Goal: Information Seeking & Learning: Learn about a topic

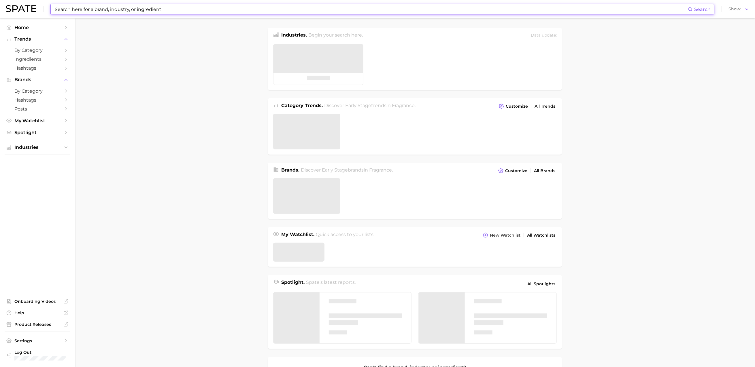
click at [144, 10] on input at bounding box center [371, 9] width 634 height 10
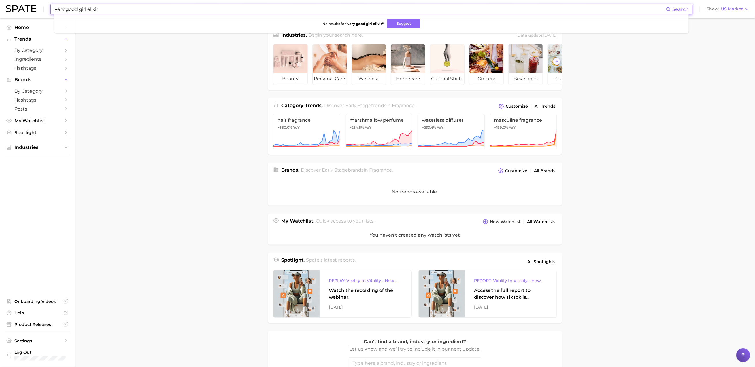
click at [213, 6] on input "very good girl elixir" at bounding box center [360, 9] width 612 height 10
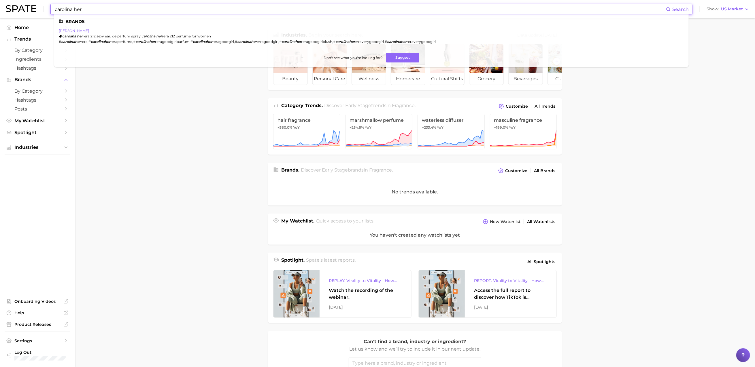
type input "carolina her"
click at [73, 29] on link "[PERSON_NAME]" at bounding box center [74, 31] width 30 height 4
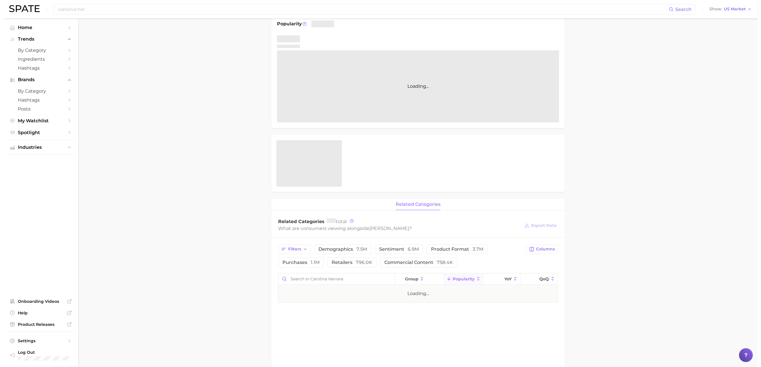
scroll to position [98, 0]
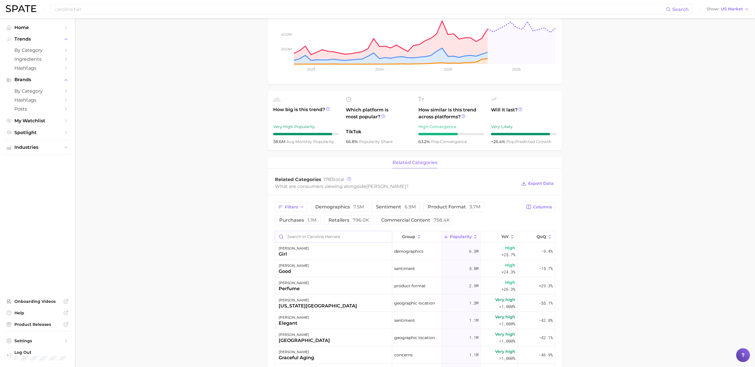
click at [303, 237] on input "Search in carolina herrera" at bounding box center [333, 236] width 117 height 11
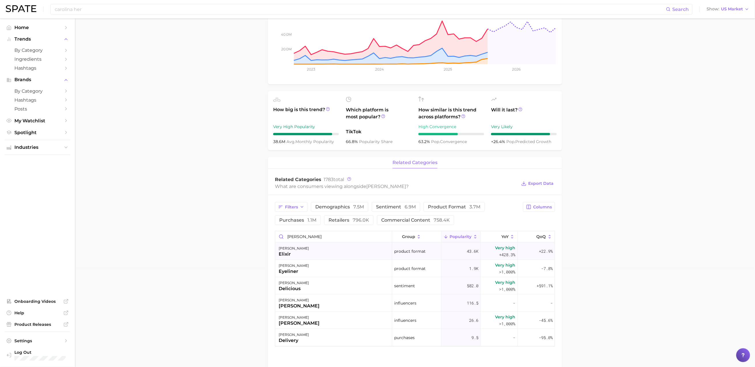
click at [312, 255] on div "[PERSON_NAME] elixir" at bounding box center [333, 251] width 117 height 17
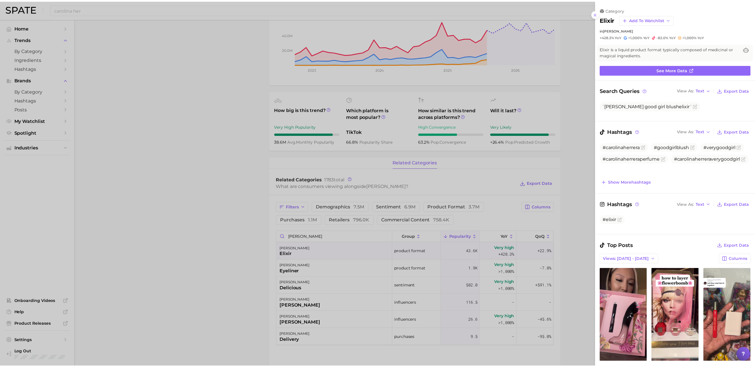
scroll to position [0, 0]
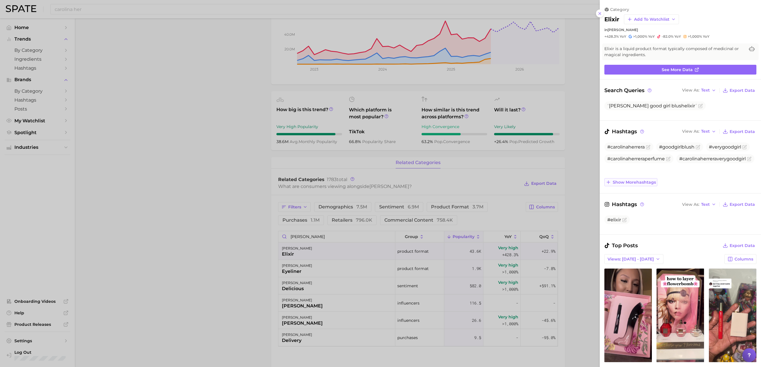
click at [642, 183] on span "Show more hashtags" at bounding box center [634, 182] width 43 height 5
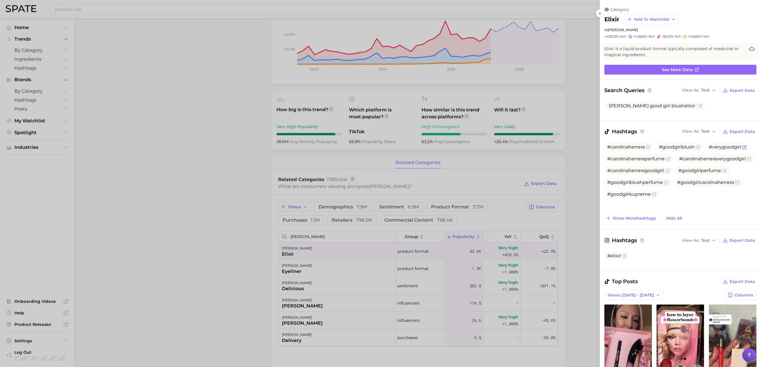
click at [709, 150] on span "#verygoodgirl" at bounding box center [725, 146] width 32 height 5
click at [743, 150] on icon "Flag as miscategorized or irrelevant" at bounding box center [745, 147] width 5 height 5
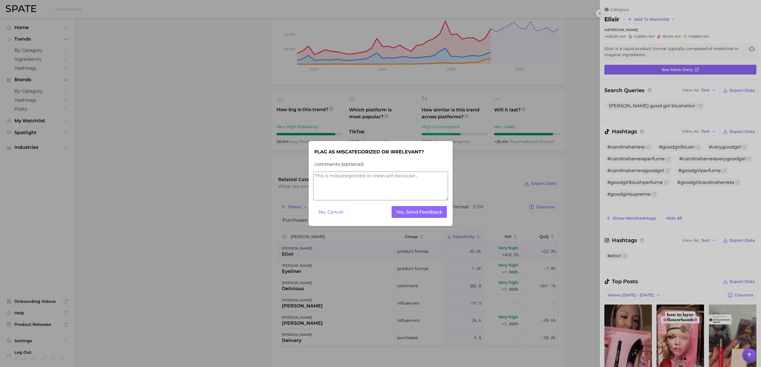
click at [486, 150] on div at bounding box center [380, 183] width 761 height 367
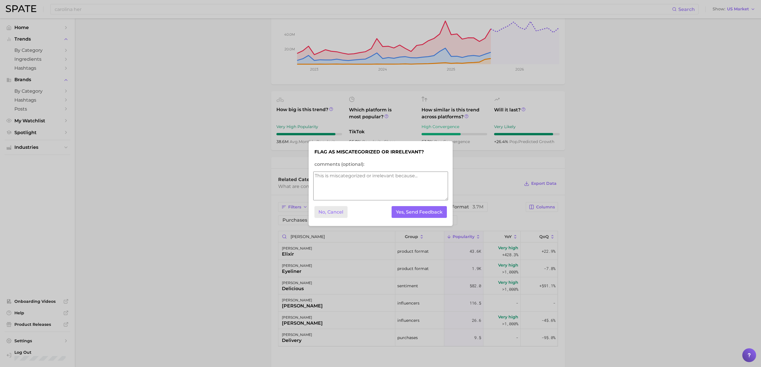
click at [329, 208] on button "No, Cancel" at bounding box center [331, 212] width 33 height 12
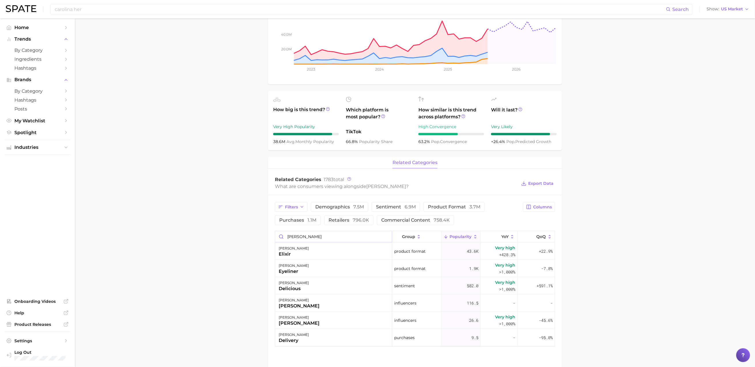
click at [302, 238] on input "[PERSON_NAME]" at bounding box center [333, 236] width 117 height 11
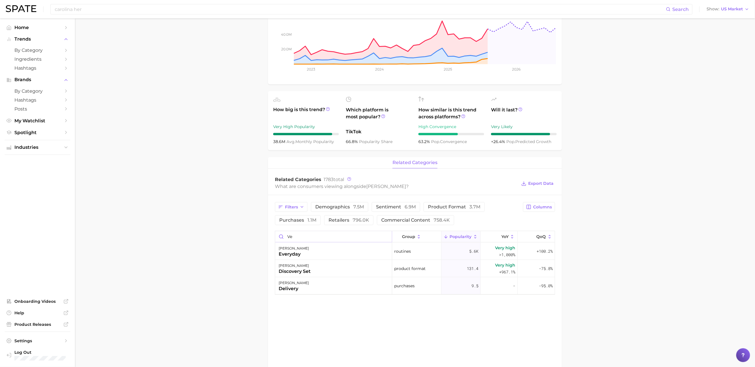
type input "v"
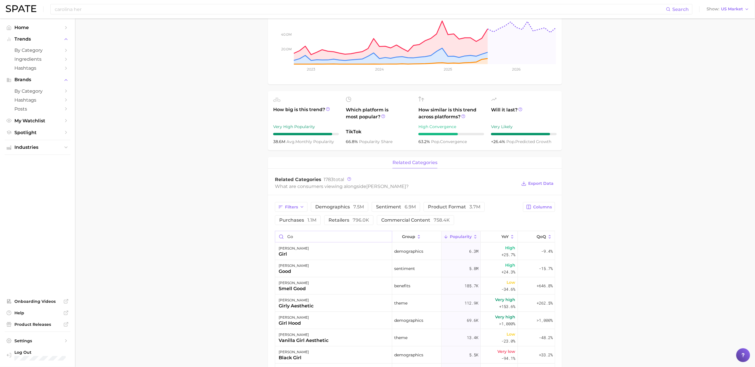
type input "g"
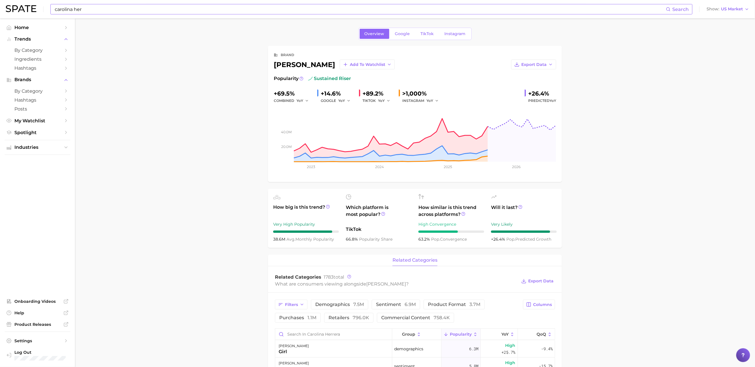
click at [140, 9] on input "carolina her" at bounding box center [360, 9] width 612 height 10
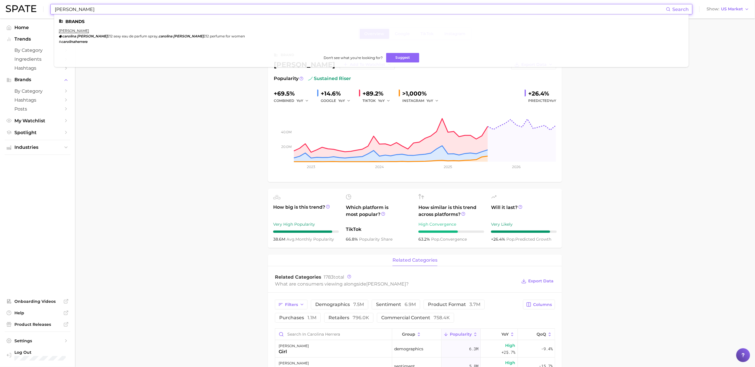
drag, startPoint x: 140, startPoint y: 9, endPoint x: 42, endPoint y: 9, distance: 98.0
click at [42, 9] on div "[PERSON_NAME] Search Brands [PERSON_NAME] [PERSON_NAME] 212 sexy eau de parfum …" at bounding box center [377, 9] width 743 height 18
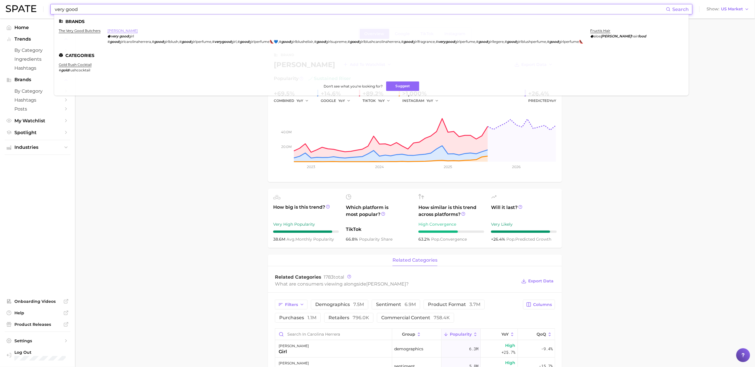
type input "very good"
click at [127, 33] on link "[PERSON_NAME]" at bounding box center [122, 31] width 30 height 4
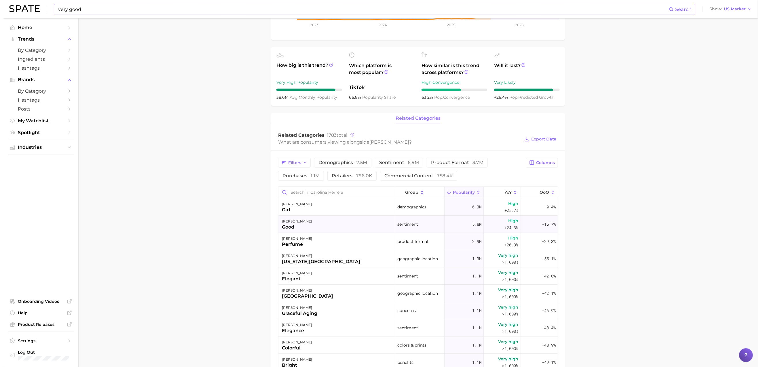
scroll to position [212, 0]
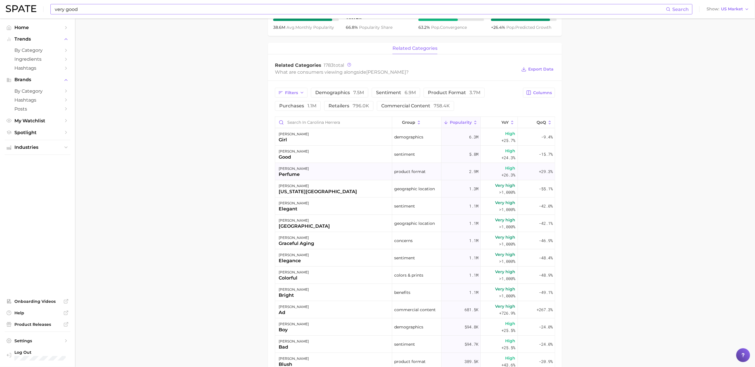
click at [299, 172] on div "perfume" at bounding box center [294, 174] width 30 height 7
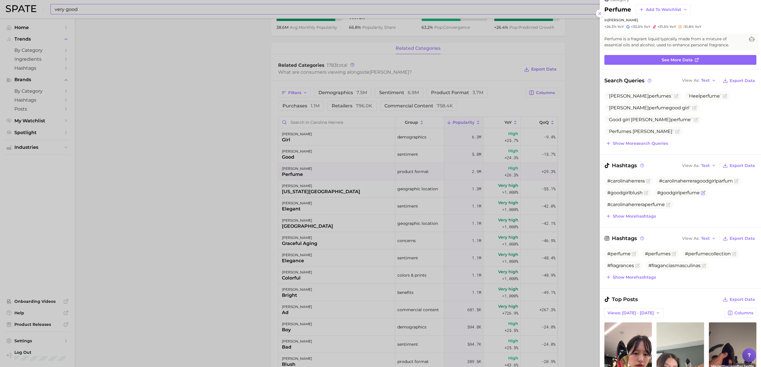
scroll to position [0, 0]
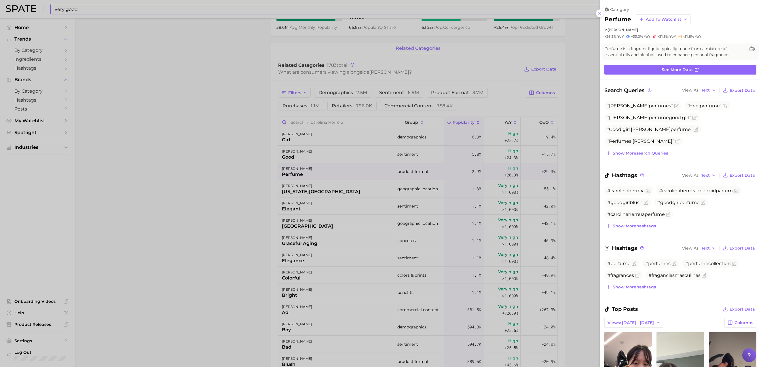
click at [247, 188] on div at bounding box center [380, 183] width 761 height 367
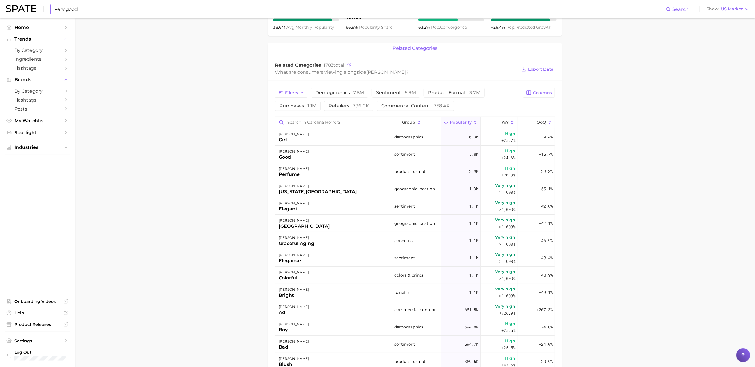
click at [125, 11] on input "very good" at bounding box center [360, 9] width 612 height 10
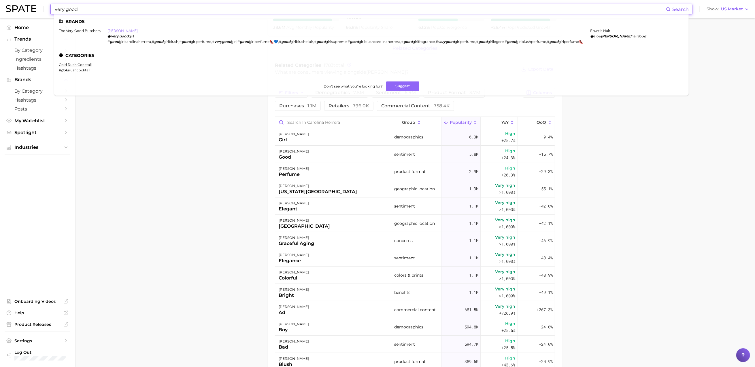
click at [121, 31] on link "[PERSON_NAME]" at bounding box center [122, 31] width 30 height 4
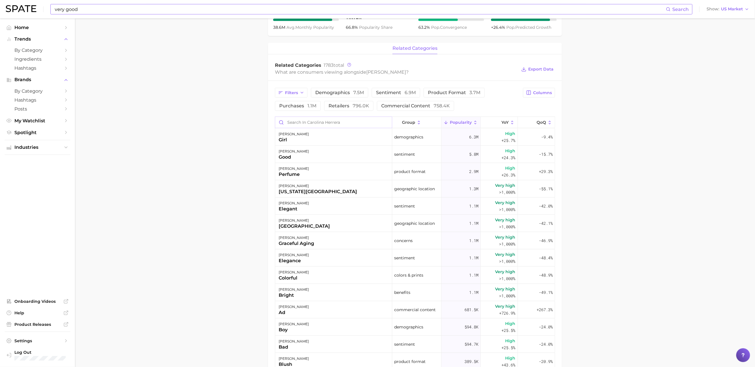
click at [300, 128] on input "Search in carolina herrera" at bounding box center [333, 122] width 117 height 11
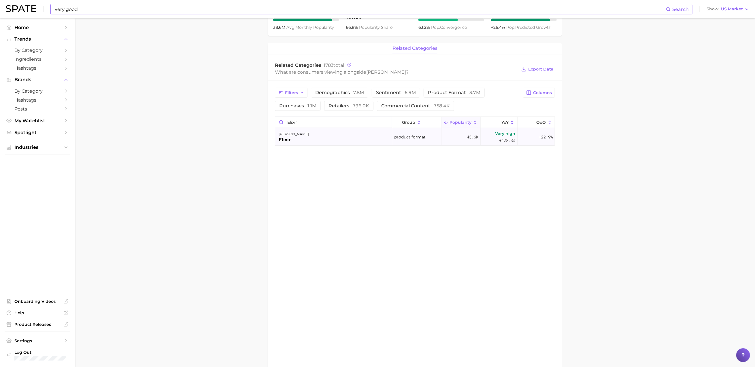
type input "elixir"
click at [317, 139] on div "[PERSON_NAME] elixir" at bounding box center [333, 136] width 117 height 17
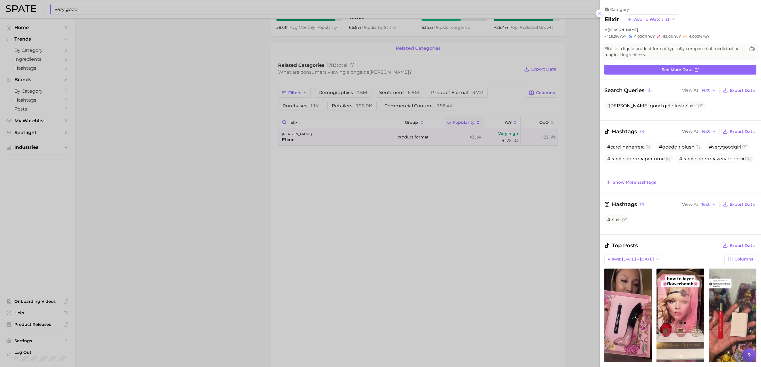
click at [316, 177] on div at bounding box center [380, 183] width 761 height 367
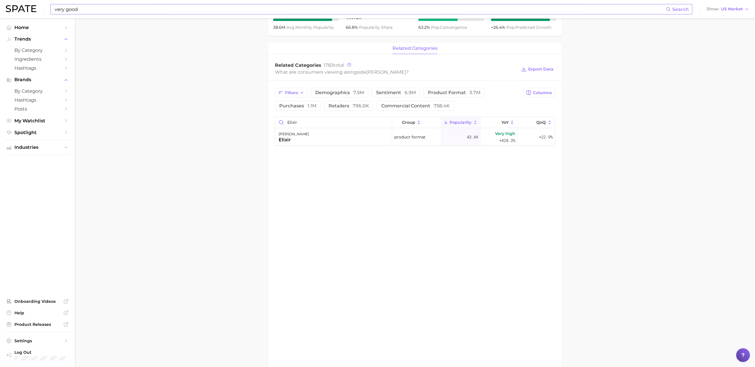
drag, startPoint x: 117, startPoint y: 120, endPoint x: 122, endPoint y: 113, distance: 8.5
click at [117, 120] on main "Overview Google TikTok Instagram brand [PERSON_NAME] Add to Watchlist Export Da…" at bounding box center [415, 104] width 680 height 596
